Goal: Task Accomplishment & Management: Manage account settings

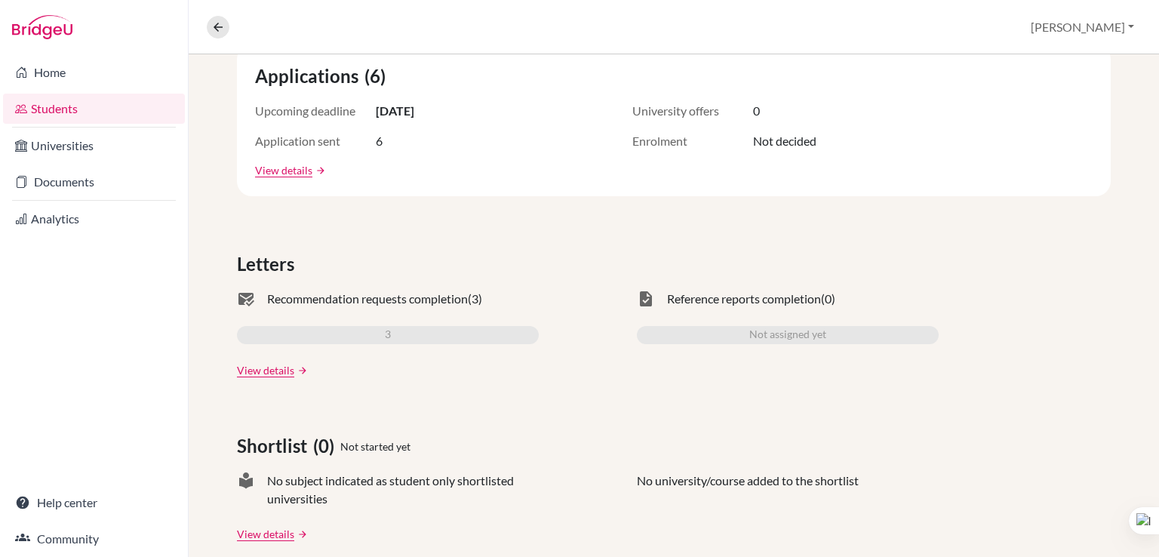
scroll to position [316, 0]
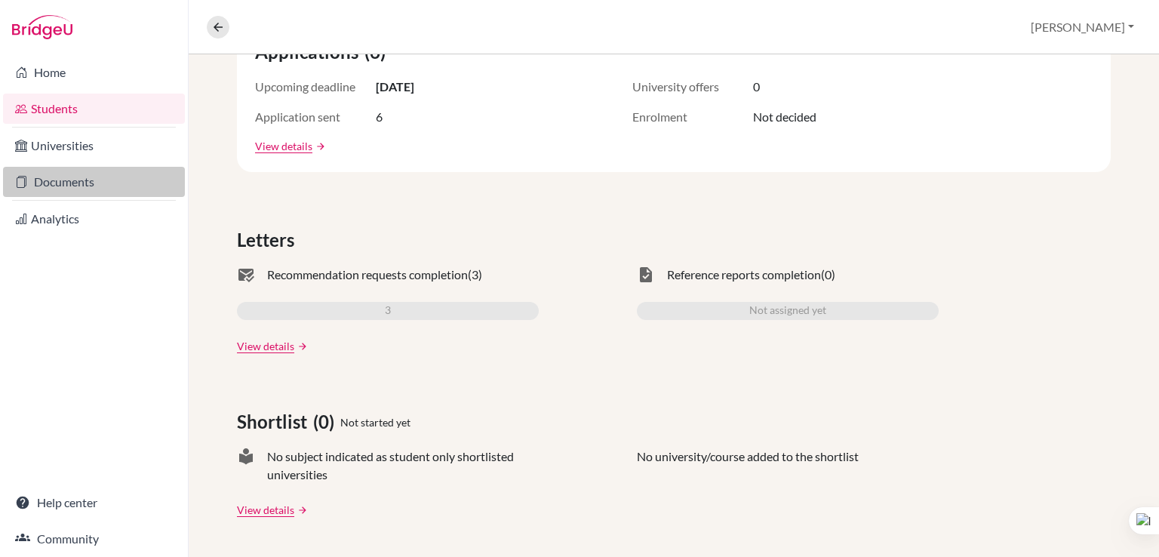
click at [59, 182] on link "Documents" at bounding box center [94, 182] width 182 height 30
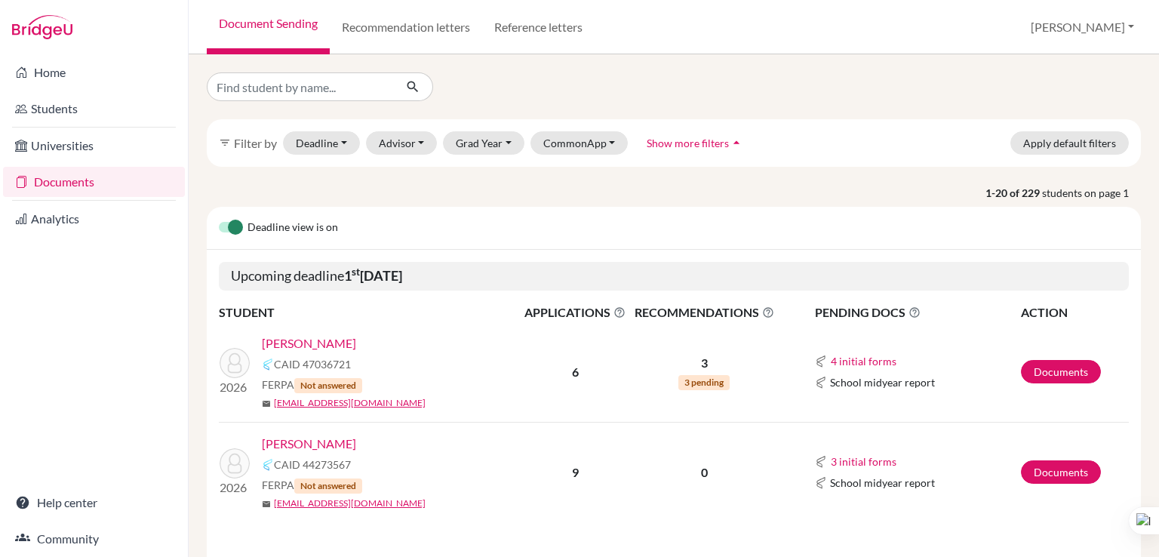
click at [314, 441] on link "[PERSON_NAME]" at bounding box center [309, 444] width 94 height 18
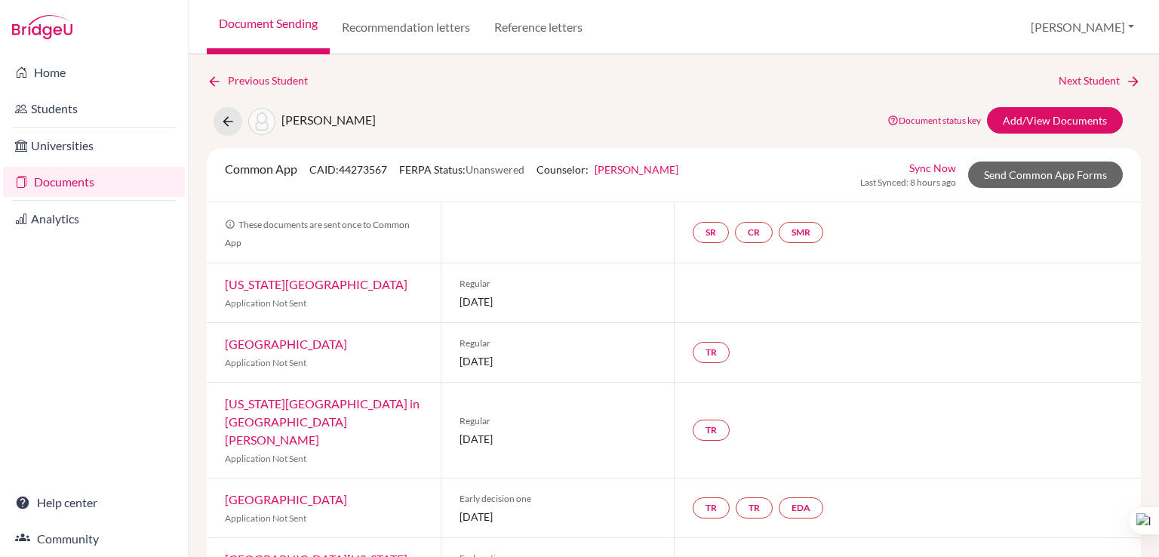
drag, startPoint x: 534, startPoint y: 171, endPoint x: 404, endPoint y: 168, distance: 129.8
click at [404, 168] on div "Common App CAID: 44273567 FERPA Status: Unanswered Counselor: Ruzanna Mayilyan …" at bounding box center [452, 174] width 476 height 29
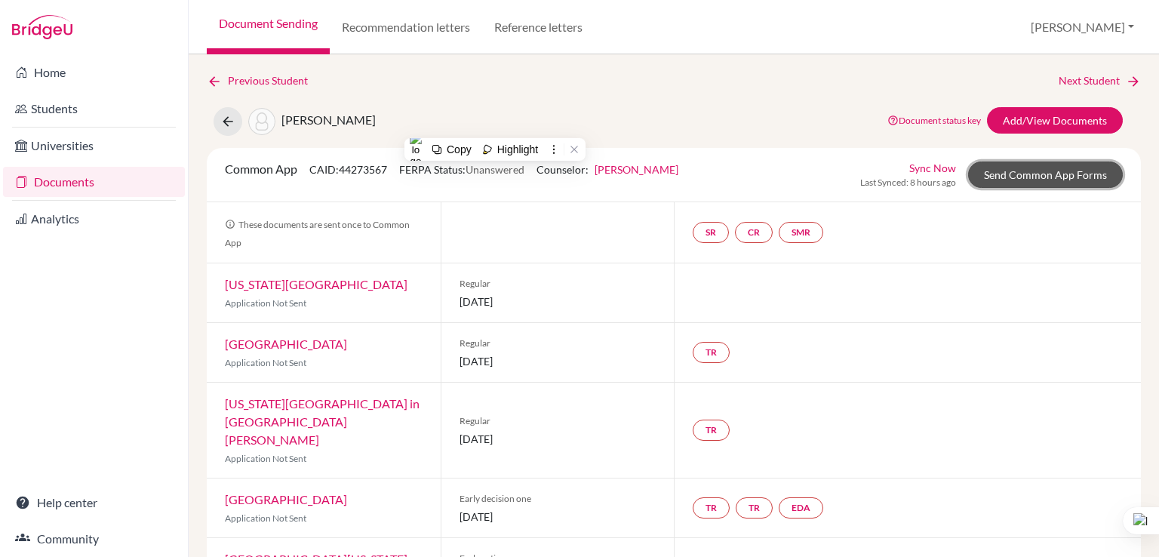
click at [1017, 175] on link "Send Common App Forms" at bounding box center [1045, 174] width 155 height 26
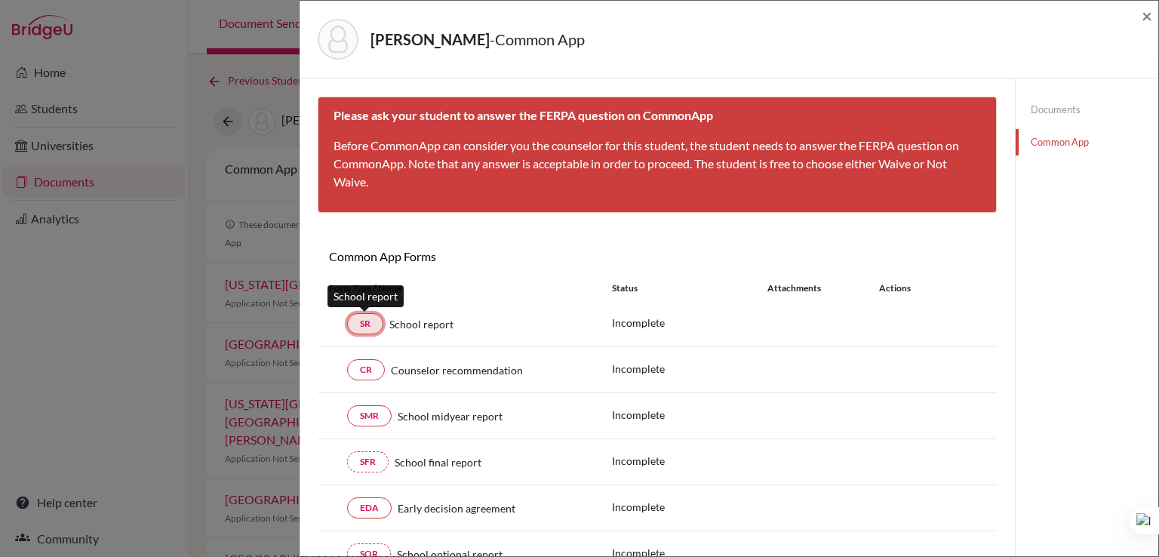
click at [361, 322] on link "SR" at bounding box center [365, 323] width 36 height 21
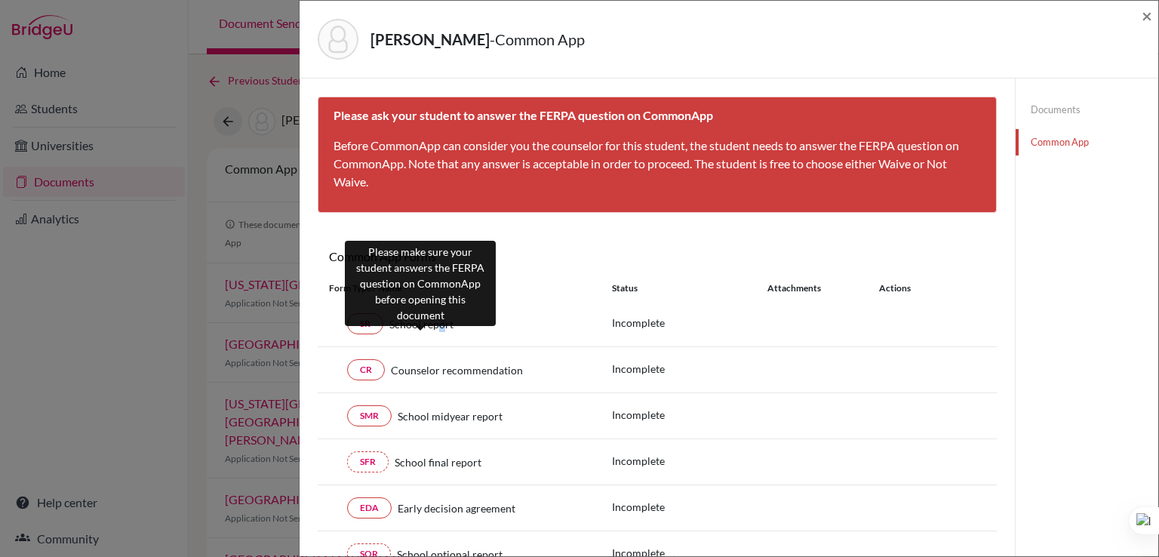
click at [436, 324] on span "School report" at bounding box center [421, 324] width 64 height 16
click at [436, 323] on span "School report" at bounding box center [421, 324] width 64 height 16
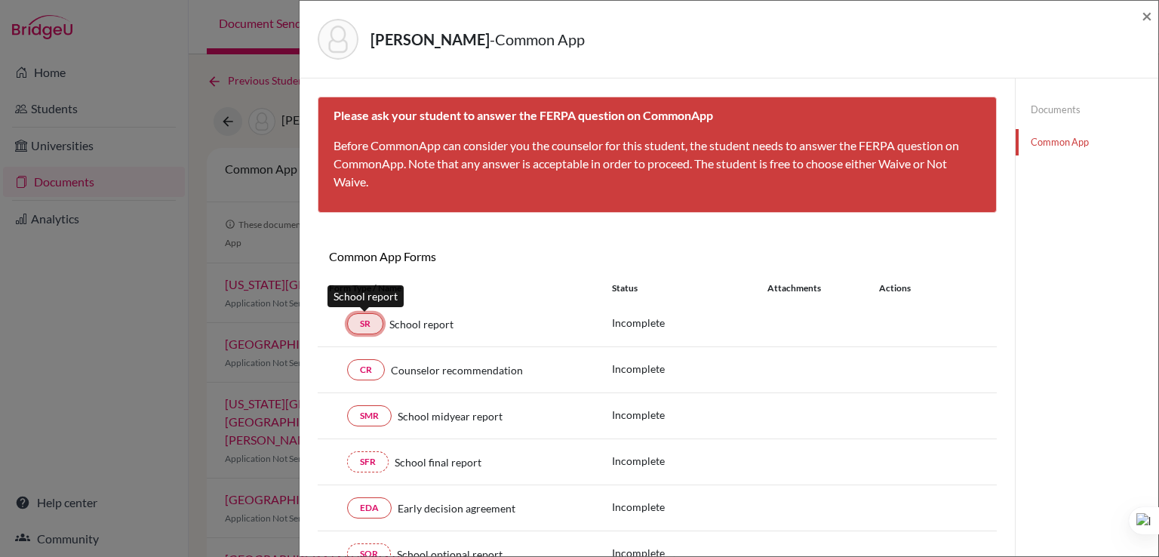
click at [368, 321] on link "SR" at bounding box center [365, 323] width 36 height 21
click at [1144, 22] on span "×" at bounding box center [1147, 16] width 11 height 22
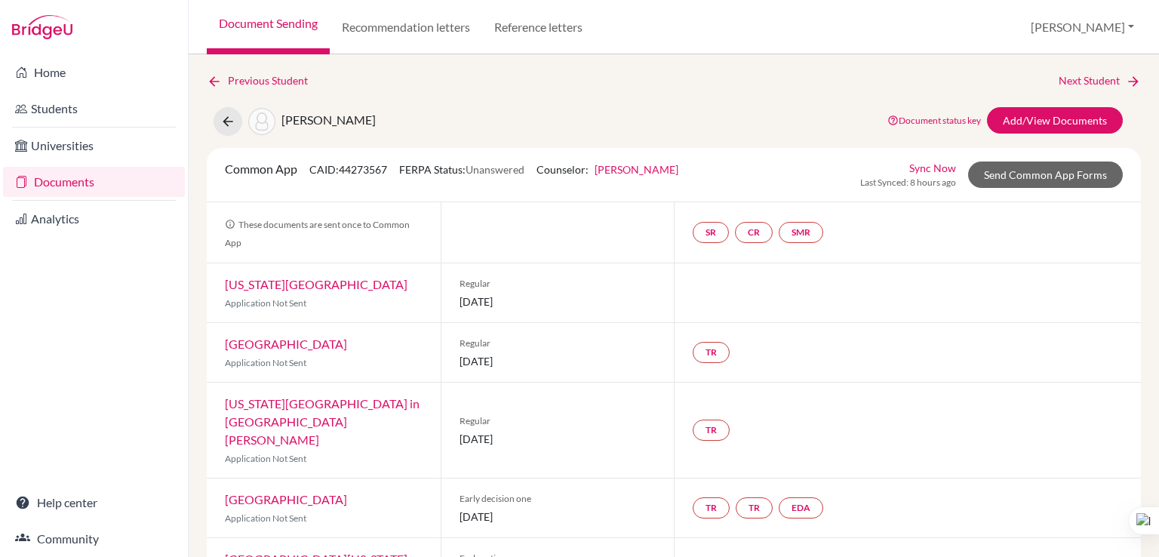
scroll to position [258, 0]
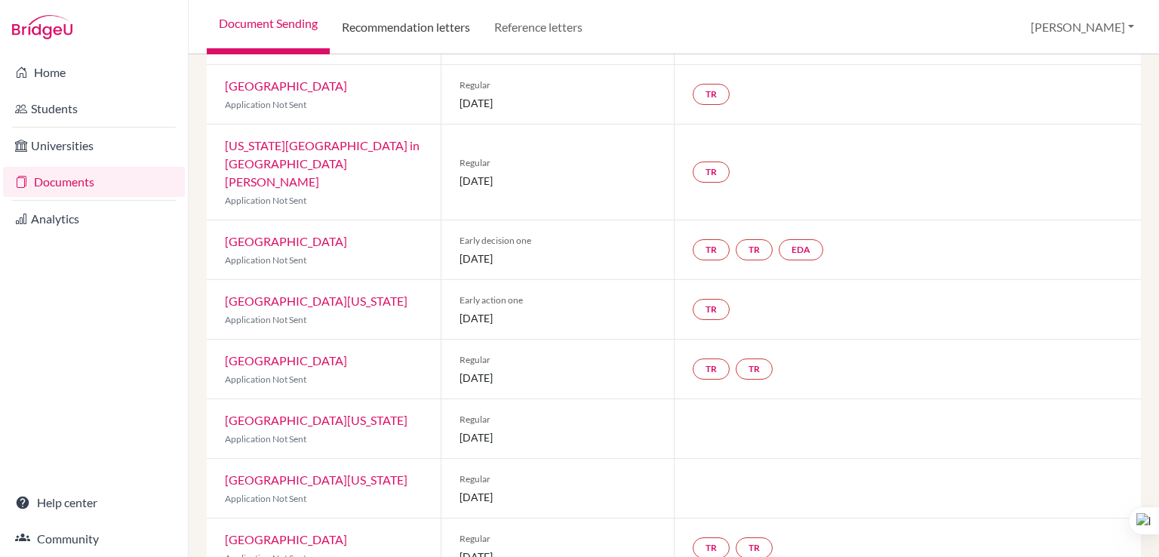
click at [428, 32] on link "Recommendation letters" at bounding box center [406, 27] width 152 height 54
click at [426, 25] on link "Recommendation letters" at bounding box center [406, 27] width 152 height 54
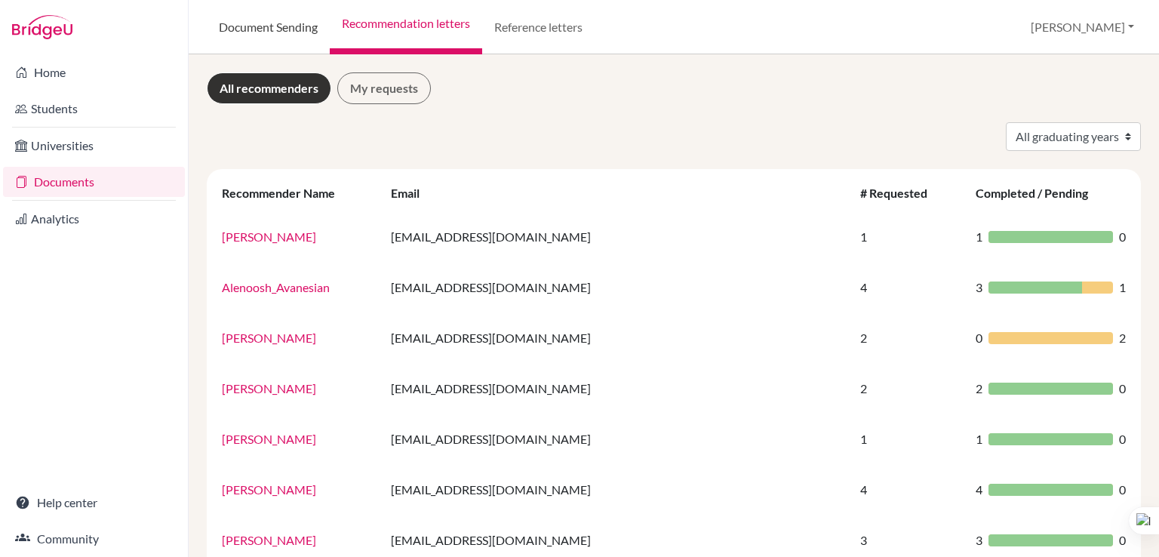
click at [285, 25] on link "Document Sending" at bounding box center [268, 27] width 123 height 54
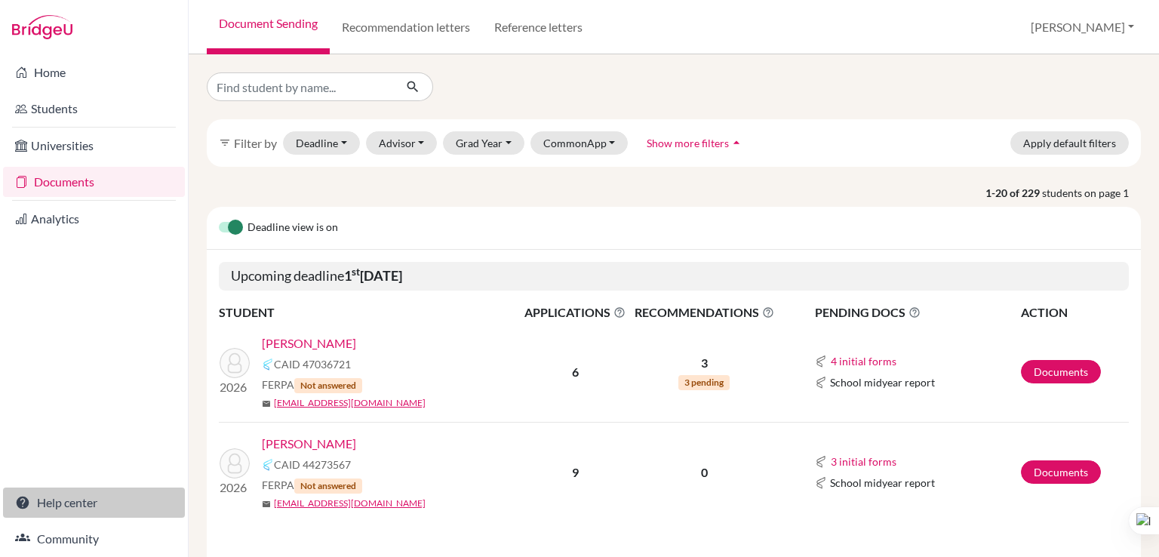
click at [91, 510] on link "Help center" at bounding box center [94, 502] width 182 height 30
